Goal: Task Accomplishment & Management: Complete application form

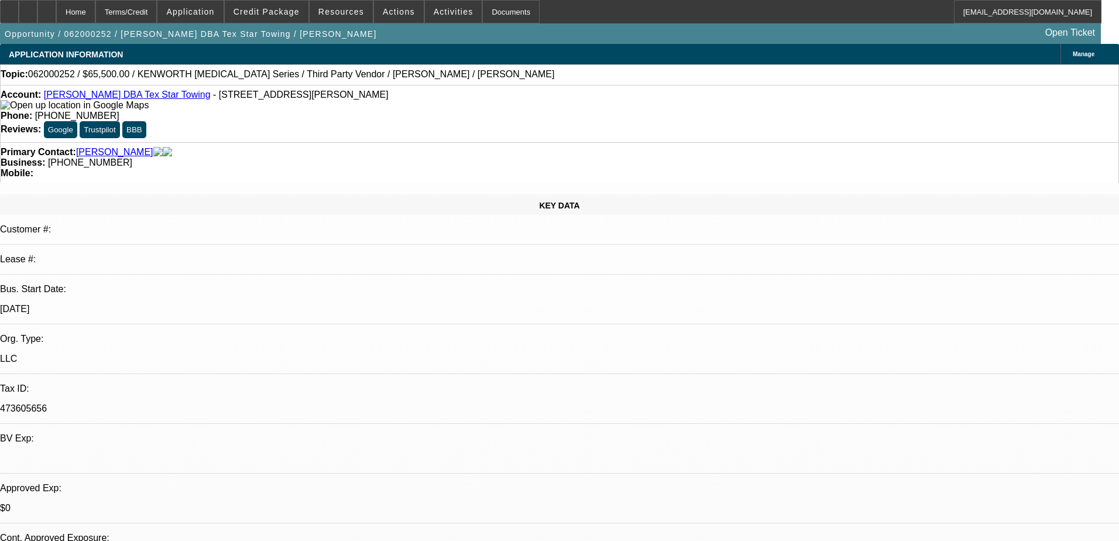
select select "0.1"
select select "0"
select select "0.1"
select select "4"
select select "0"
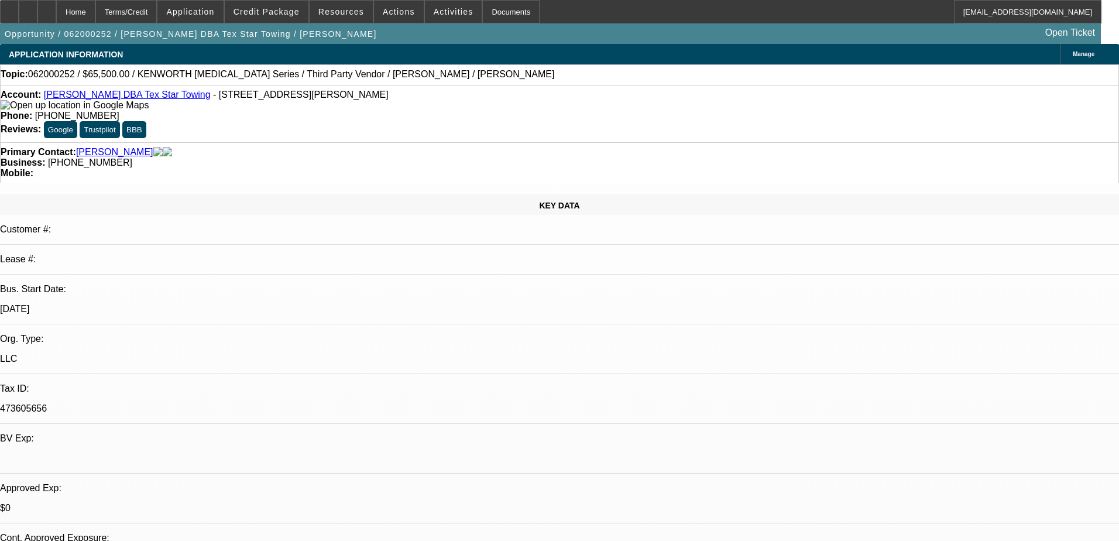
select select "0.1"
select select "4"
select select "0"
select select "2"
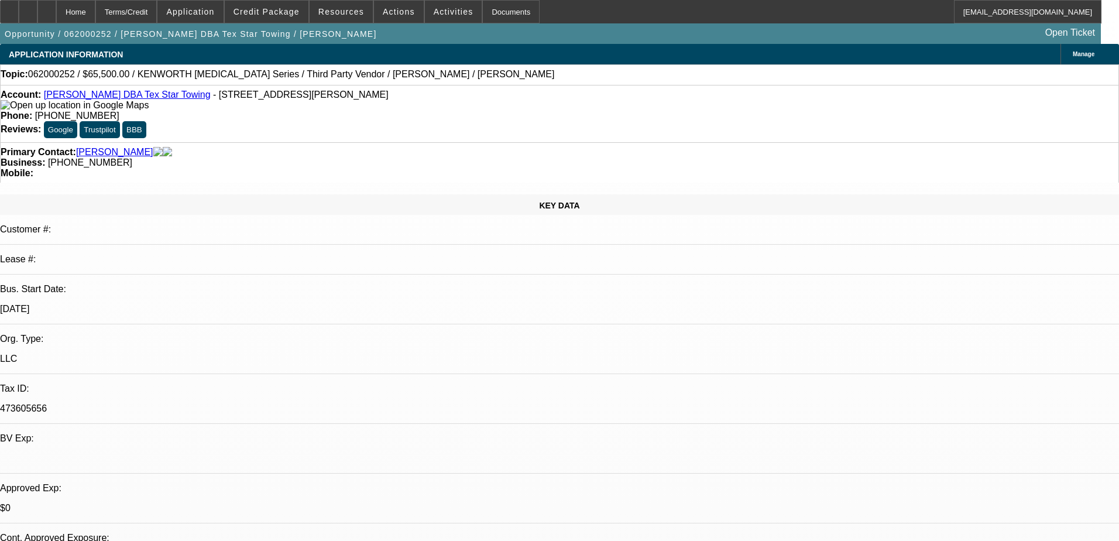
select select "0.1"
select select "4"
select select "0"
select select "2"
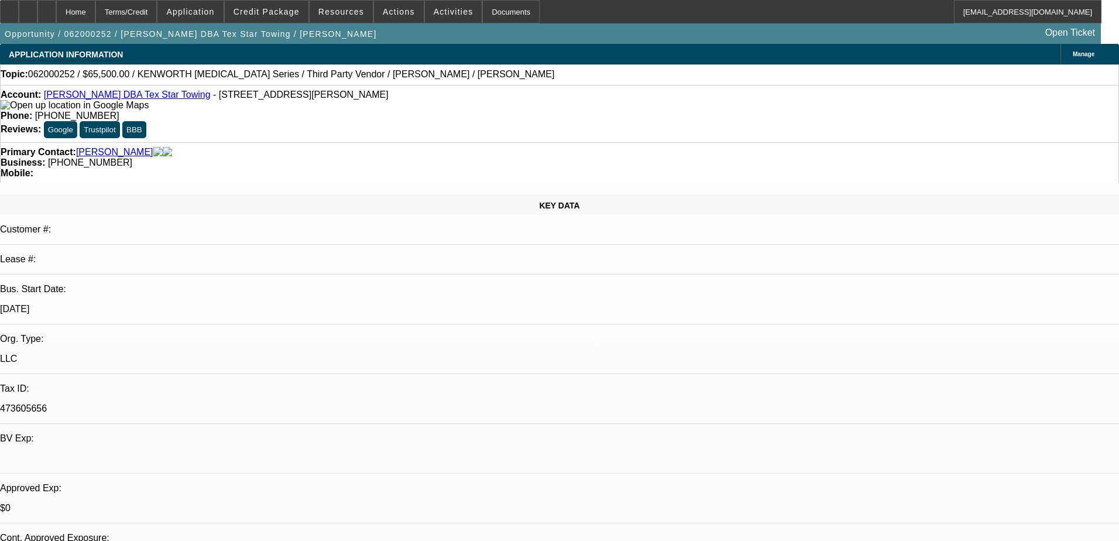
select select "0.1"
select select "4"
